Goal: Information Seeking & Learning: Find specific fact

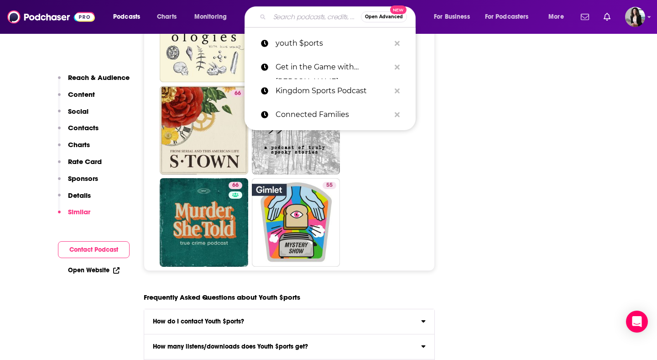
click at [312, 18] on input "Search podcasts, credits, & more..." at bounding box center [315, 17] width 91 height 15
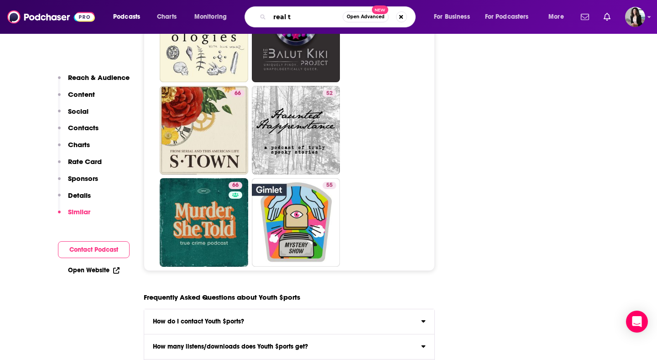
type input "real ta"
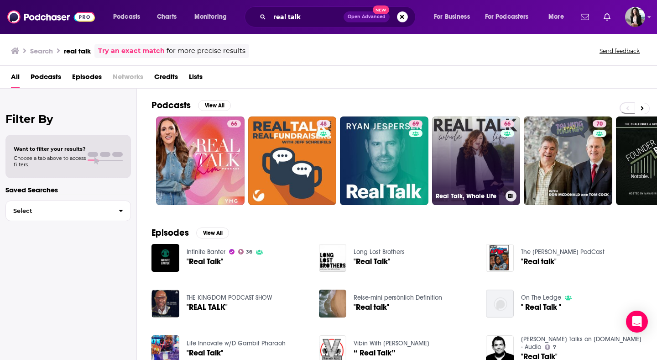
scroll to position [0, 333]
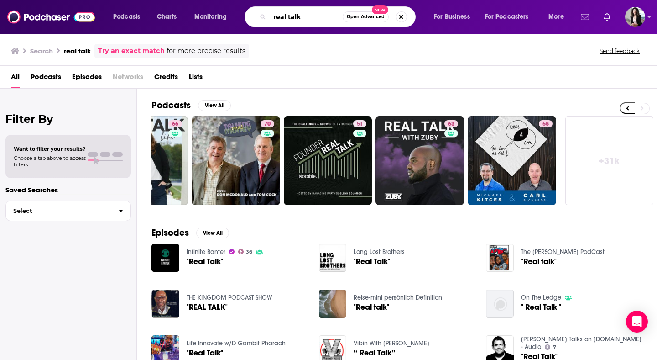
click at [322, 20] on input "real talk" at bounding box center [306, 17] width 73 height 15
type input "real talk [PERSON_NAME]"
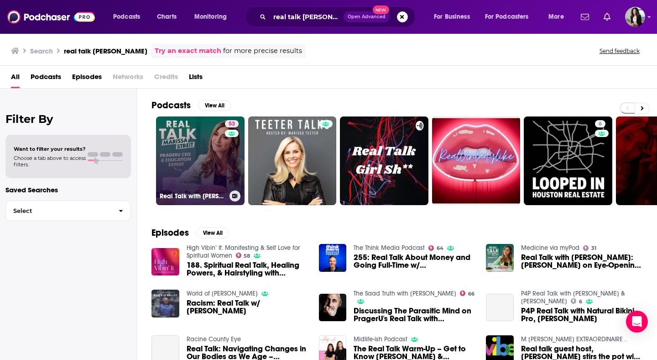
click at [211, 157] on link "53 Real Talk with [PERSON_NAME]" at bounding box center [200, 160] width 89 height 89
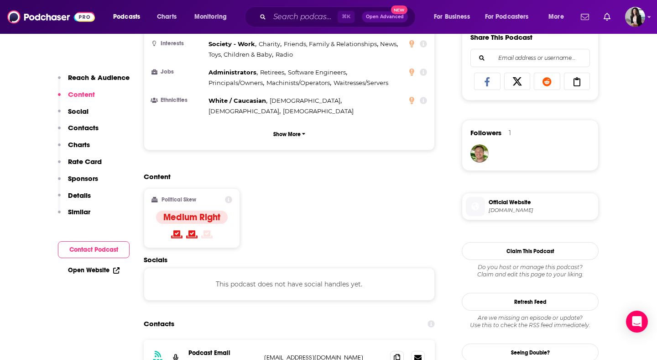
scroll to position [659, 0]
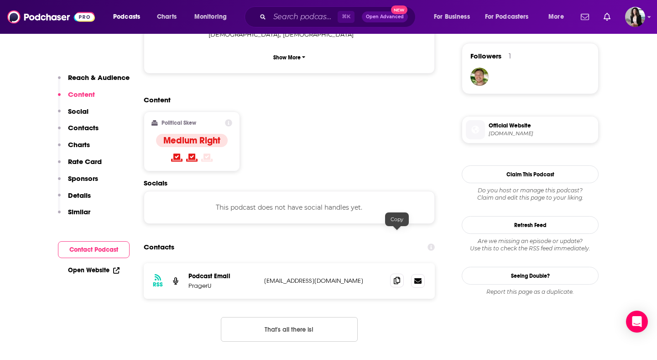
click at [395, 277] on icon at bounding box center [397, 280] width 6 height 7
